Goal: Task Accomplishment & Management: Manage account settings

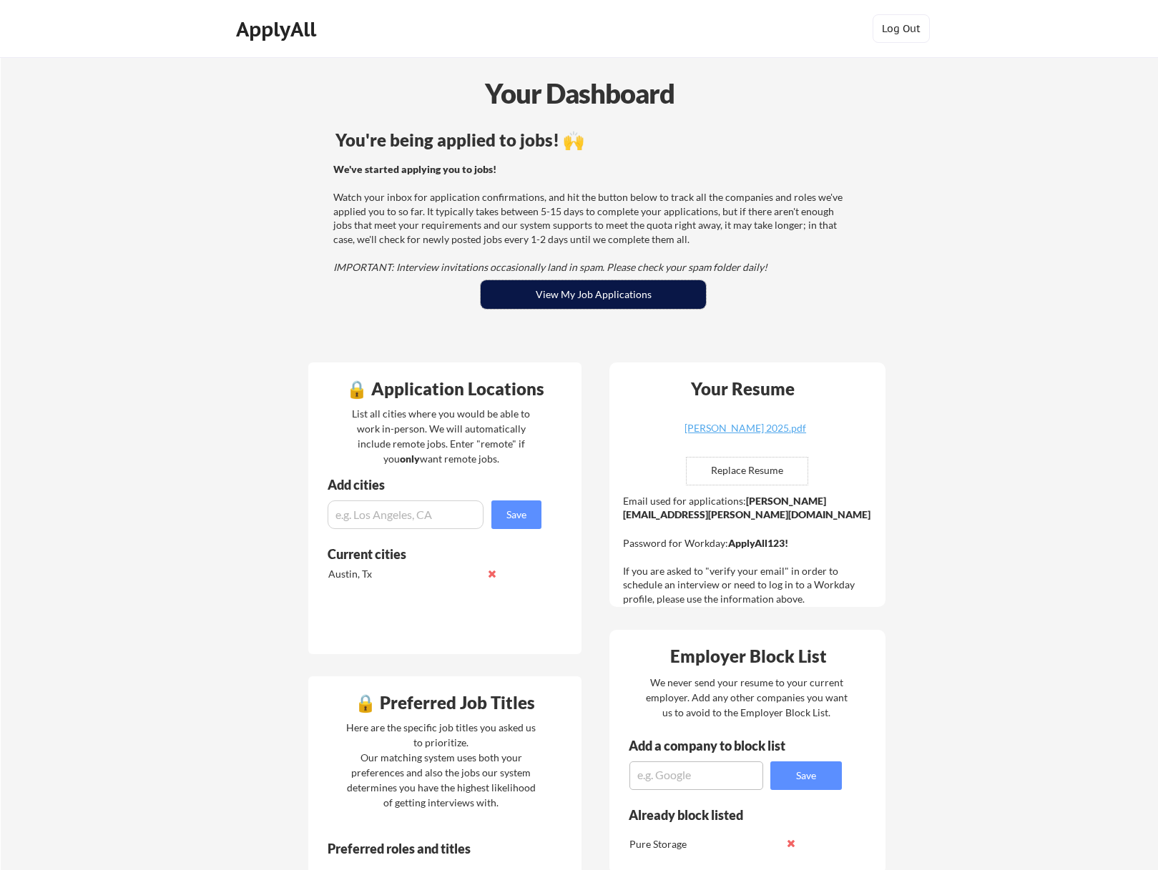
click at [556, 292] on button "View My Job Applications" at bounding box center [593, 294] width 225 height 29
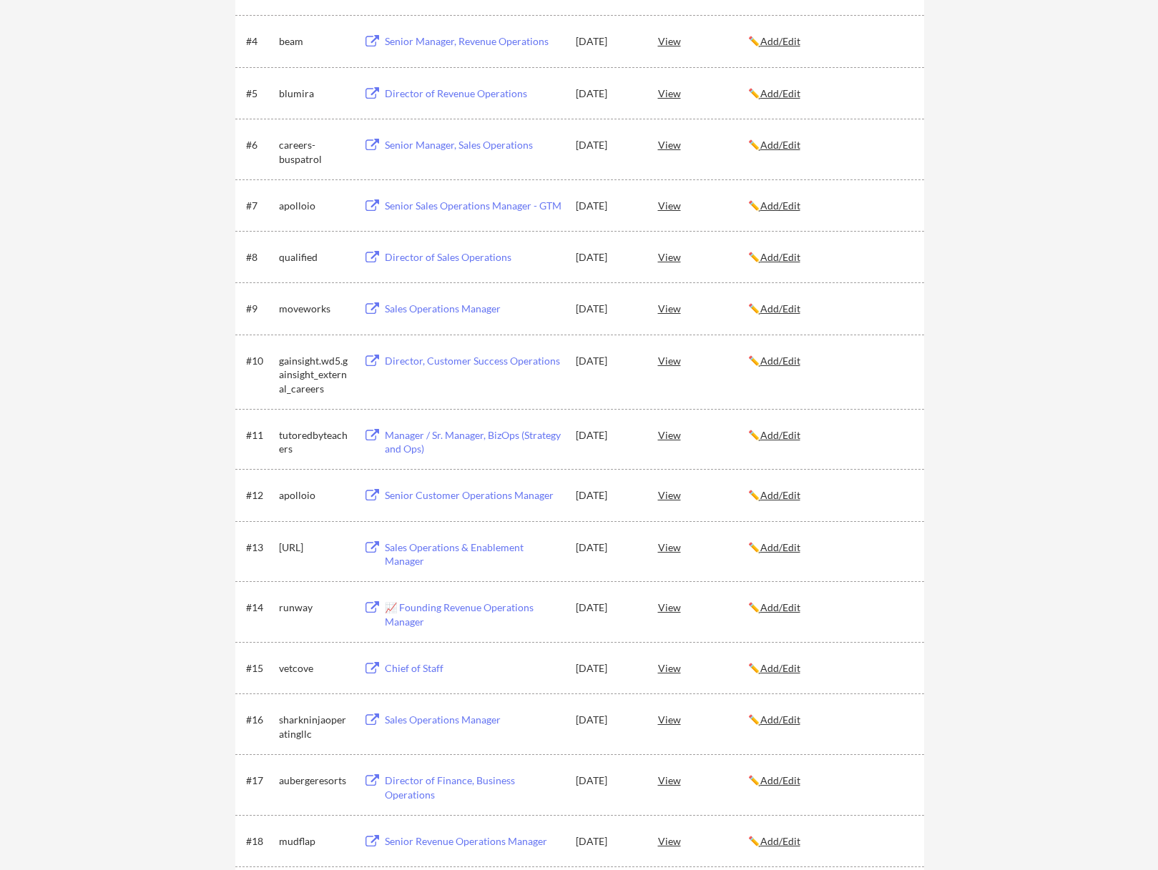
scroll to position [2478, 0]
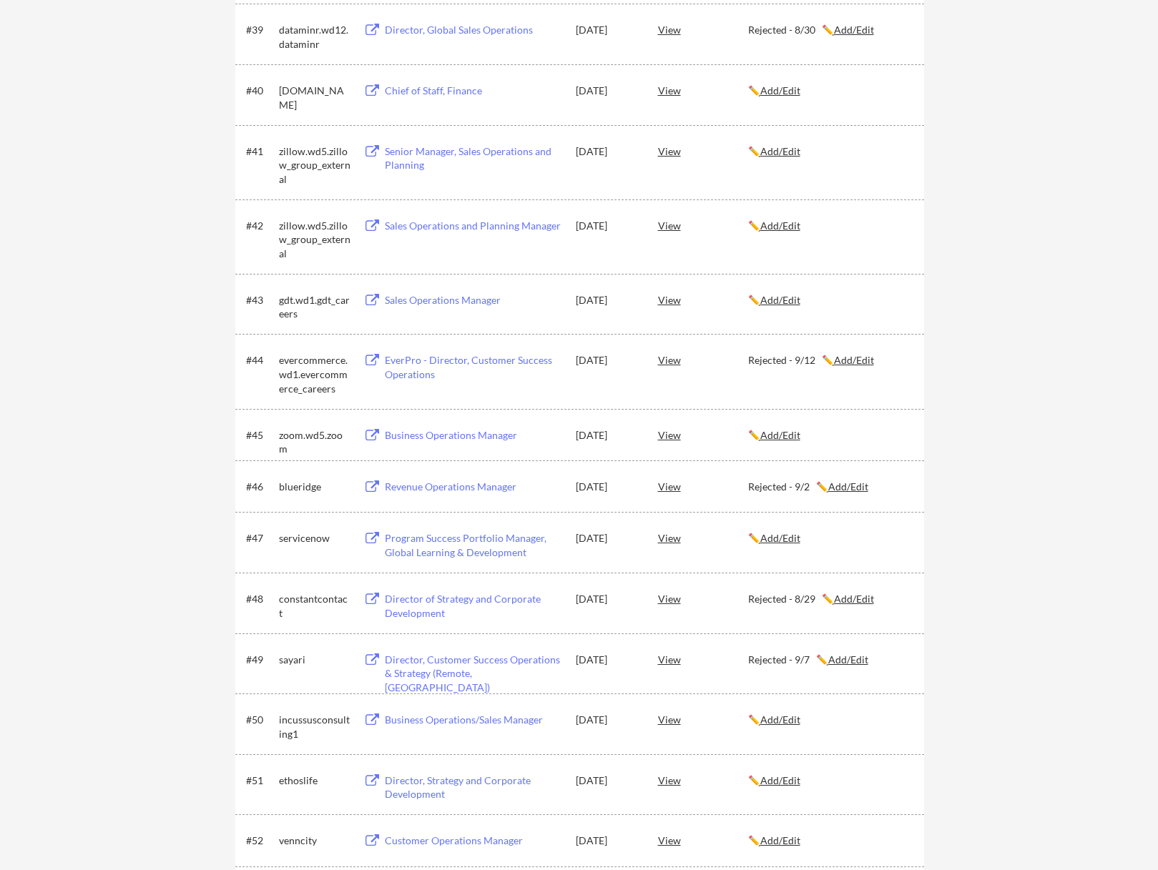
click at [796, 440] on u "Add/Edit" at bounding box center [780, 435] width 40 height 12
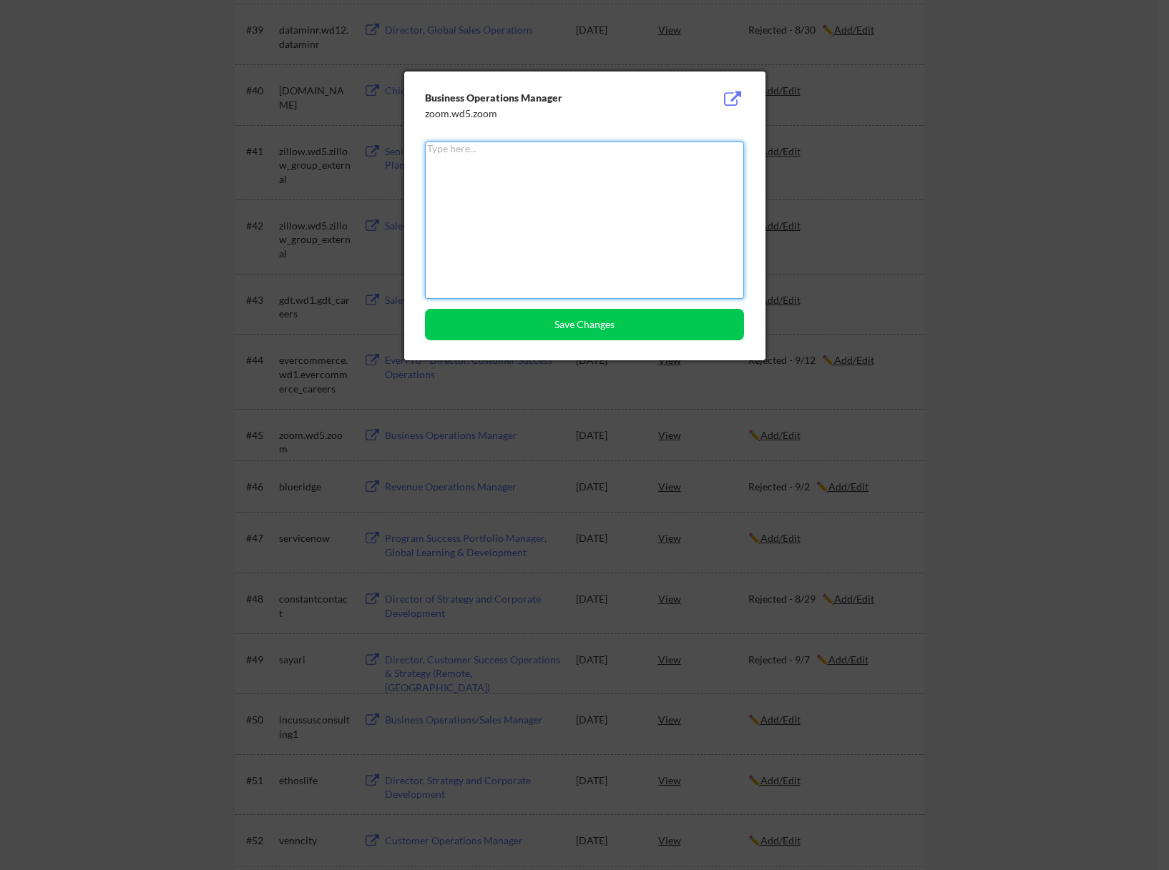
click at [624, 223] on textarea at bounding box center [584, 220] width 319 height 157
type textarea "Rejected - 9/13"
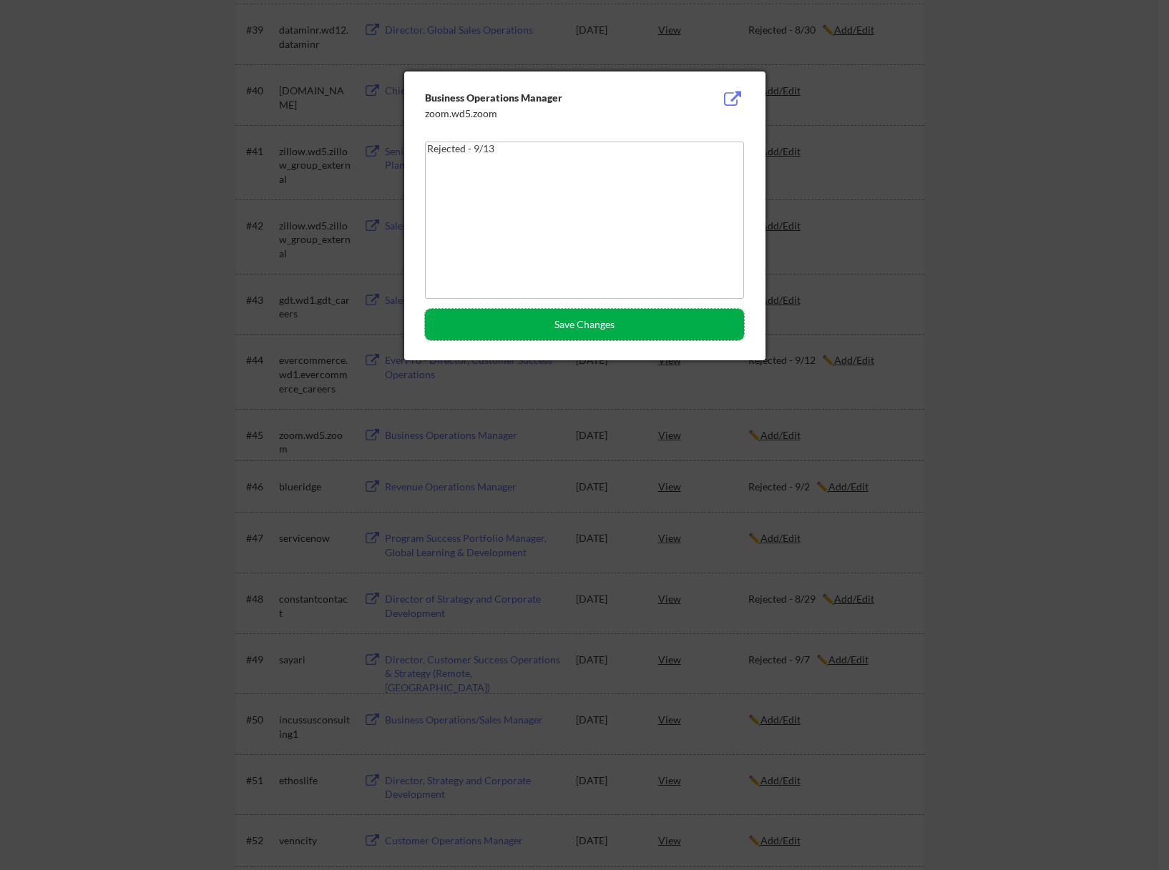
click at [613, 326] on button "Save Changes" at bounding box center [584, 324] width 319 height 31
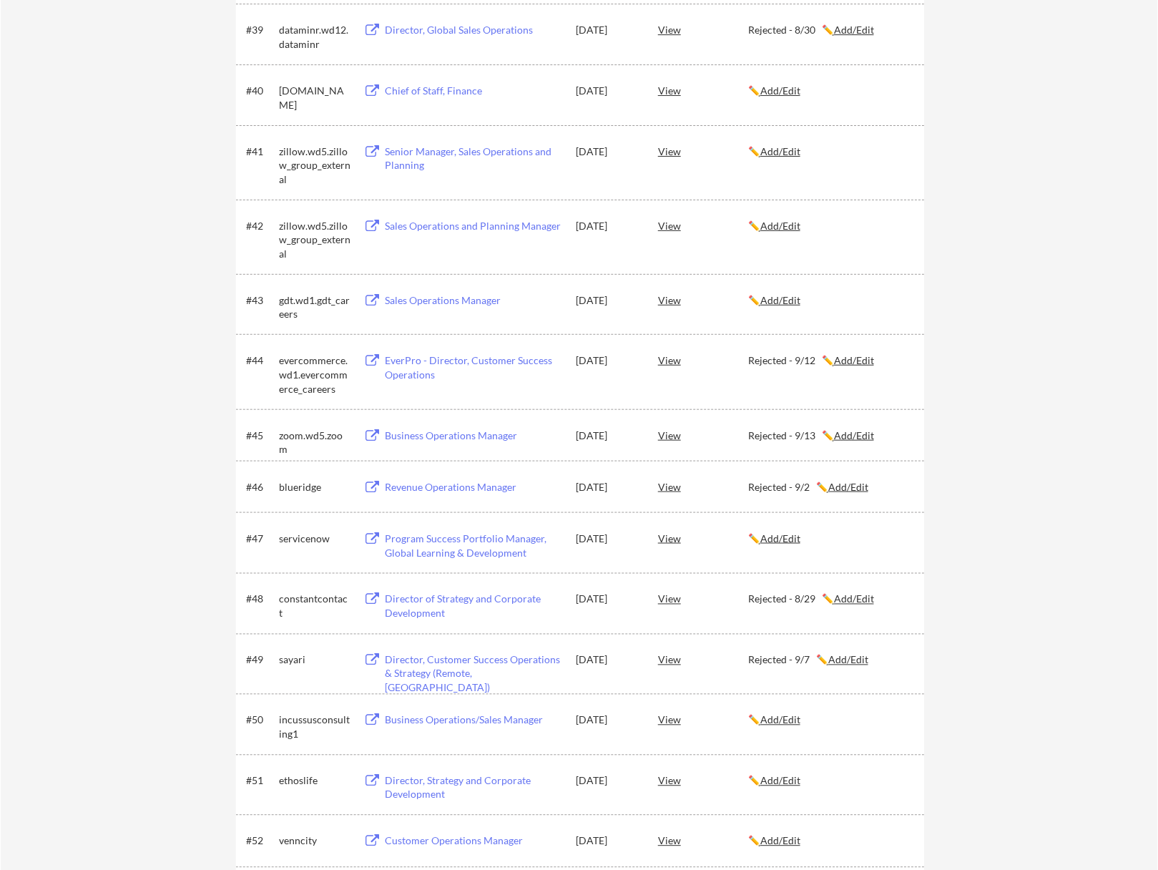
scroll to position [1406, 0]
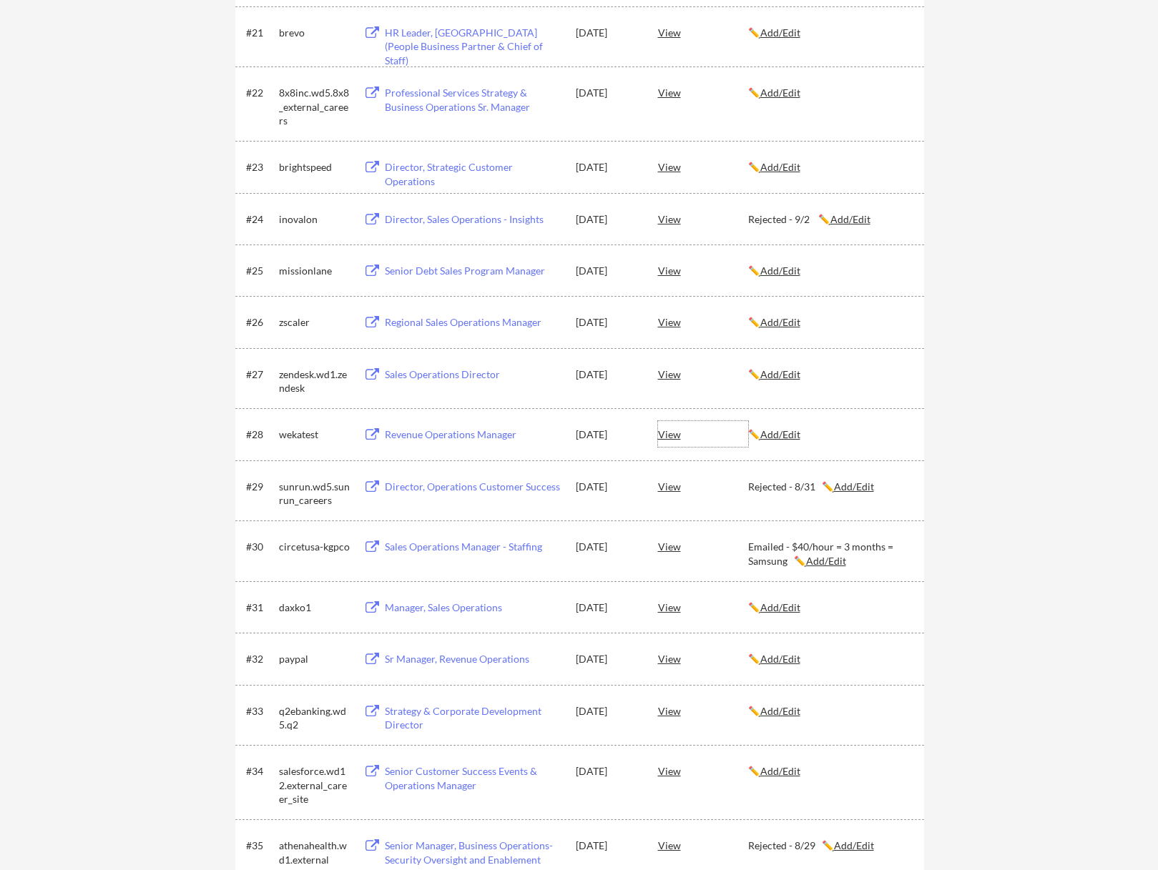
click at [658, 435] on div "View" at bounding box center [703, 434] width 90 height 26
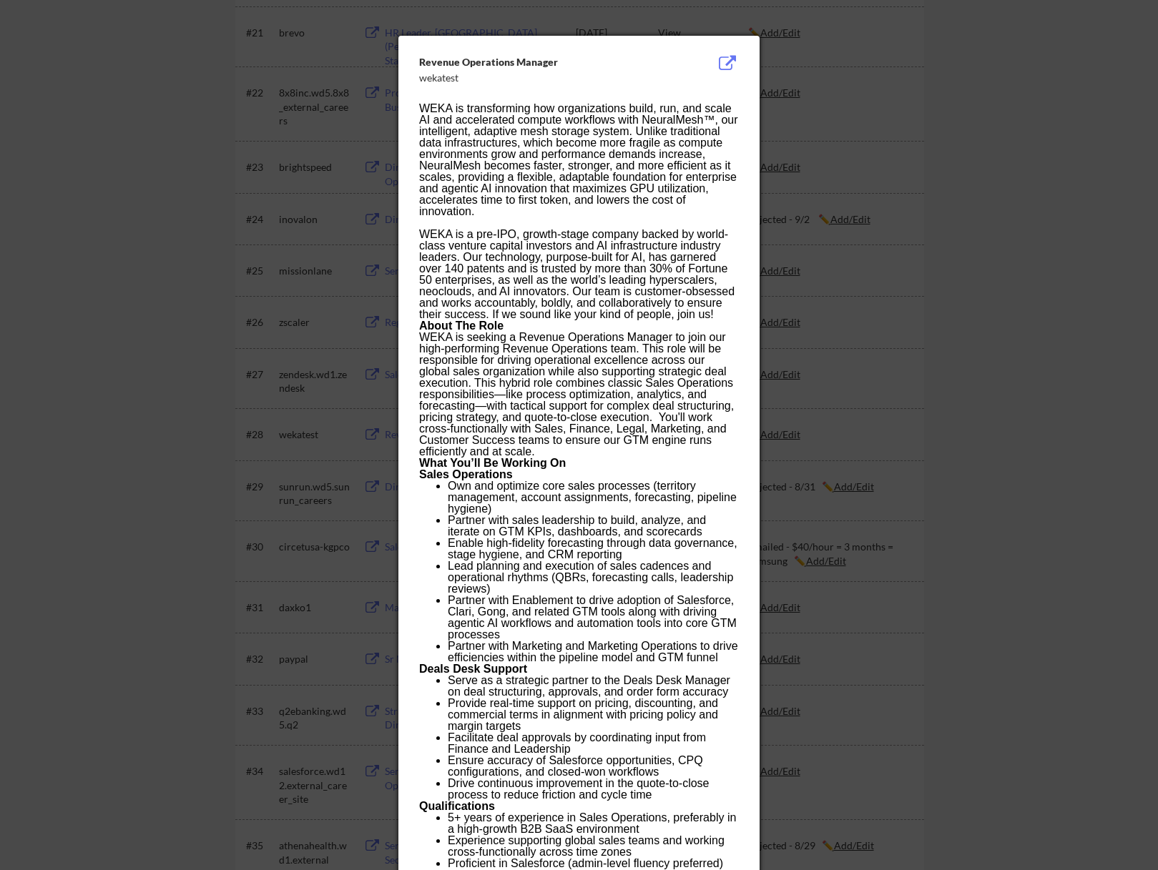
click at [963, 368] on div at bounding box center [579, 435] width 1158 height 870
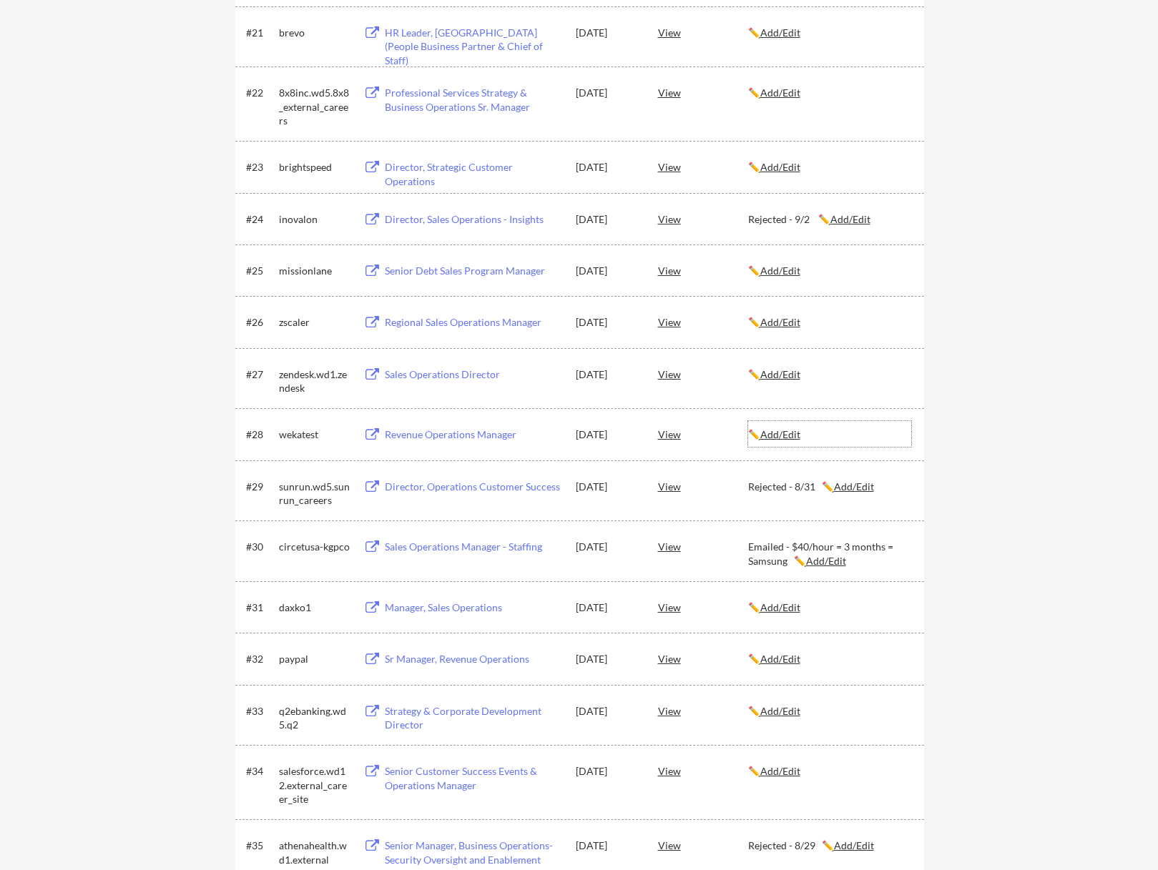
click at [800, 428] on div "✏️ Add/Edit" at bounding box center [829, 435] width 163 height 14
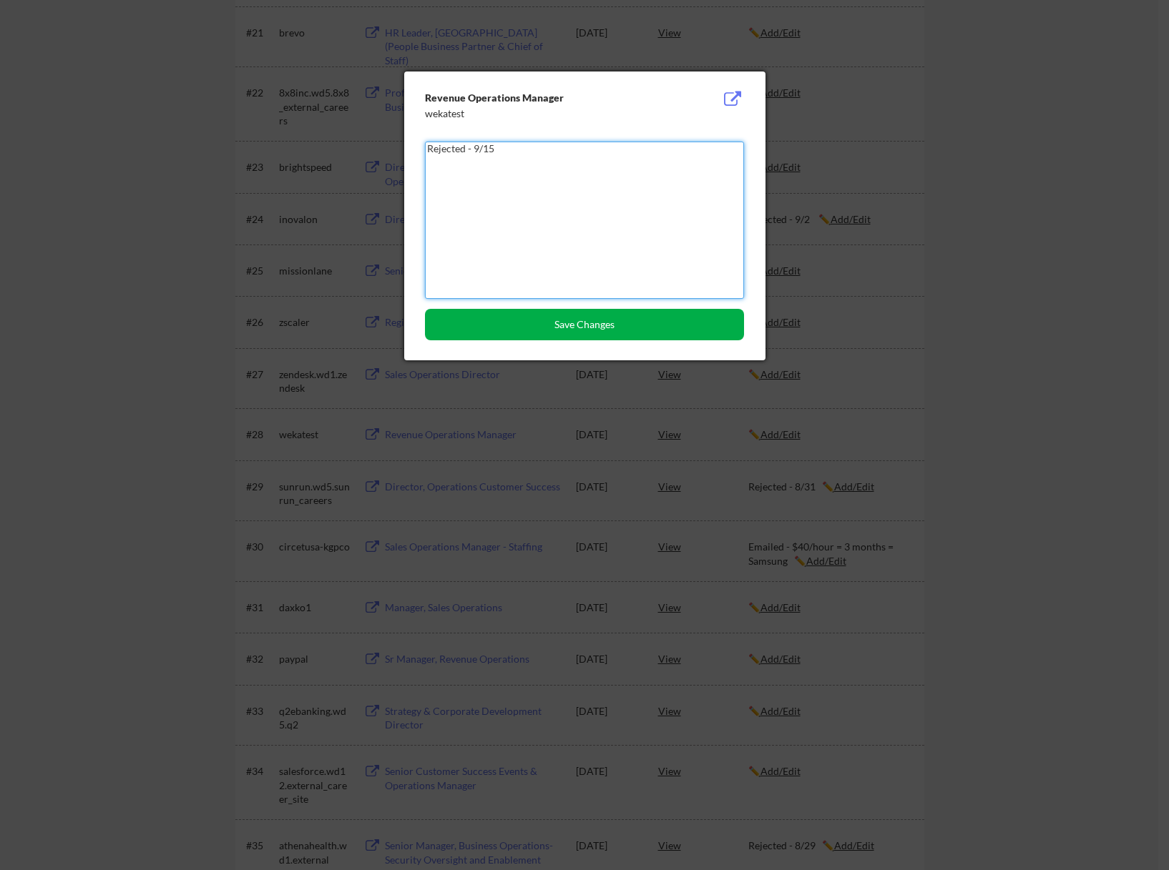
type textarea "Rejected - 9/15"
click at [626, 325] on button "Save Changes" at bounding box center [584, 324] width 319 height 31
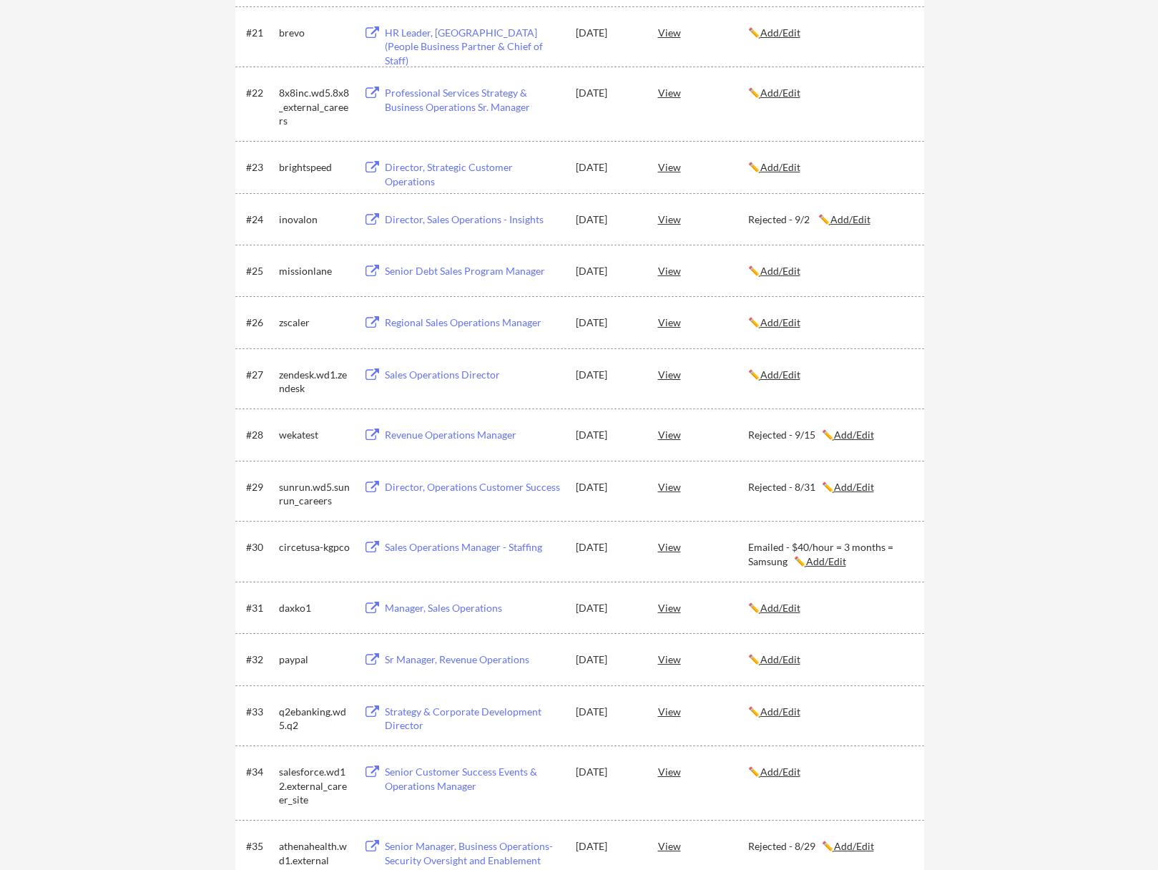
scroll to position [3324, 0]
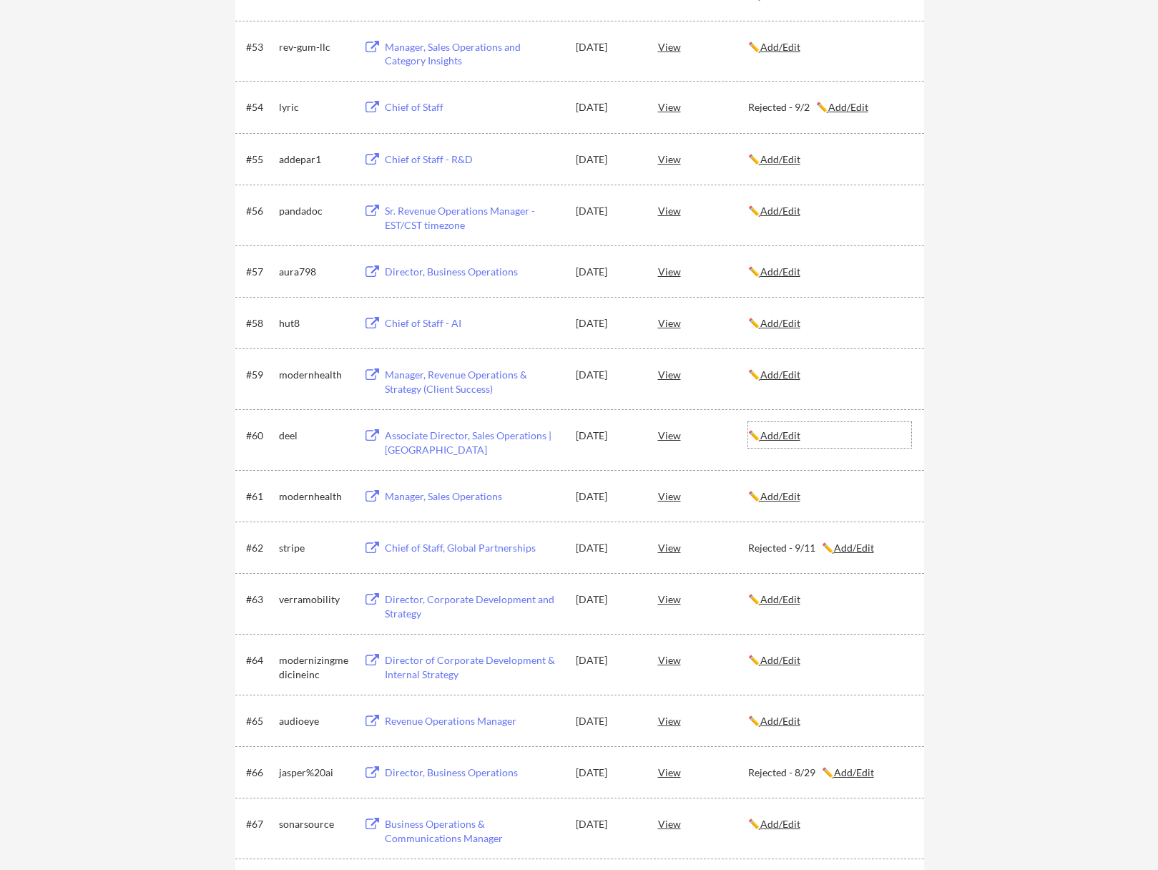
click at [792, 437] on u "Add/Edit" at bounding box center [780, 435] width 40 height 12
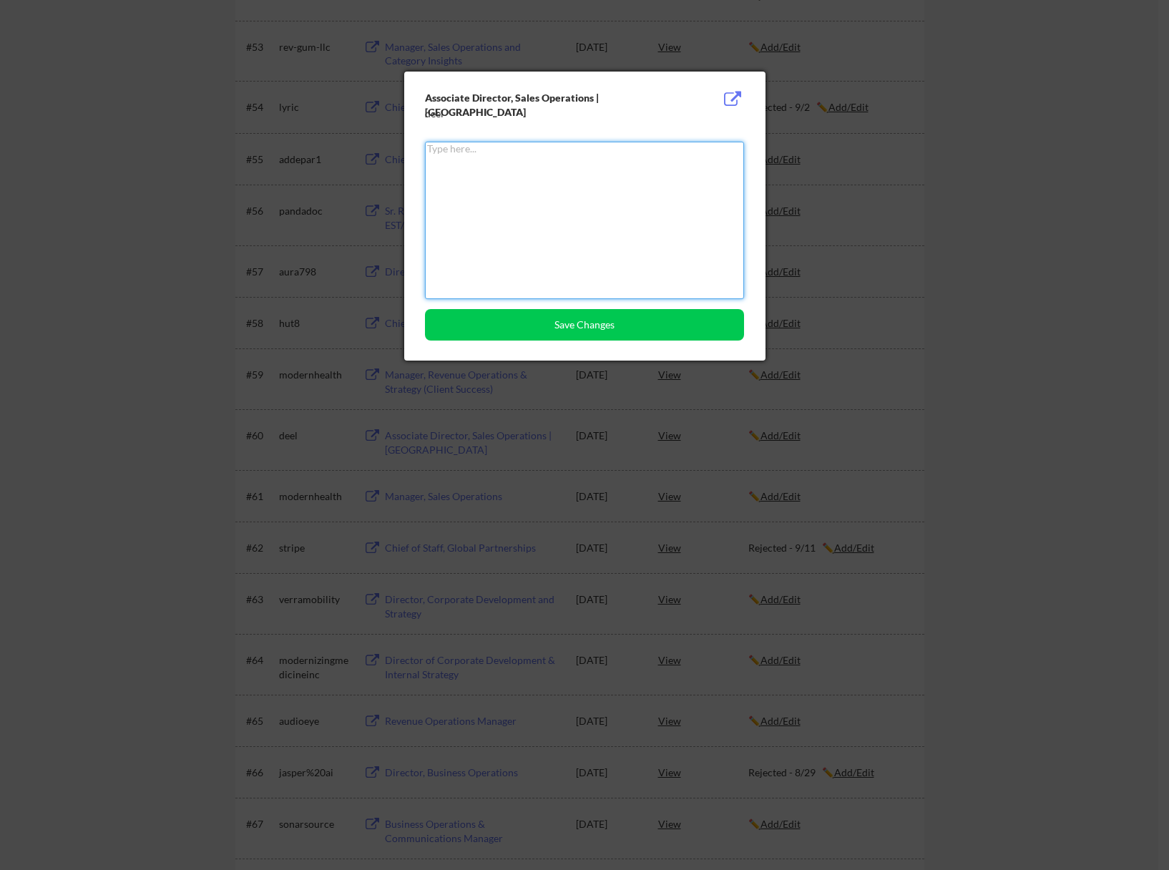
click at [632, 228] on textarea at bounding box center [584, 220] width 319 height 157
type textarea "Rejected - 9/15"
click at [632, 327] on button "Save Changes" at bounding box center [584, 324] width 319 height 31
